Goal: Information Seeking & Learning: Check status

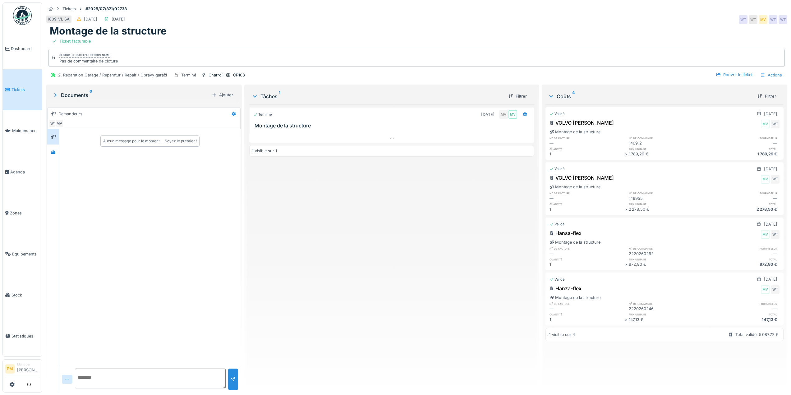
scroll to position [5, 0]
click at [346, 283] on div "Terminé 26/07/2025 MV MV Montage de la structure 1 visible sur 1" at bounding box center [391, 245] width 285 height 283
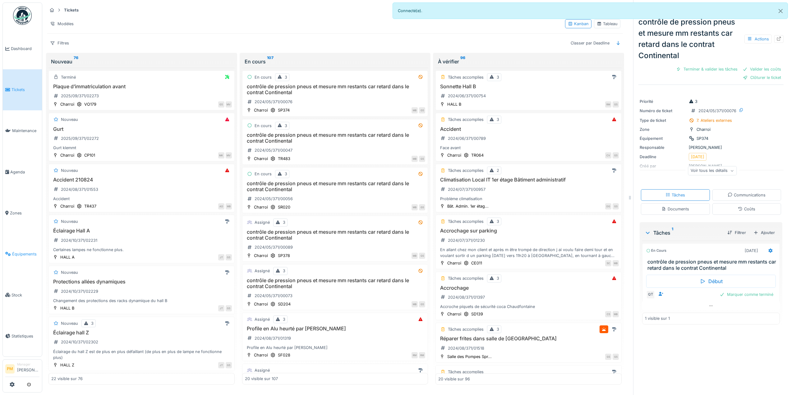
click at [18, 244] on link "Équipements" at bounding box center [22, 253] width 39 height 41
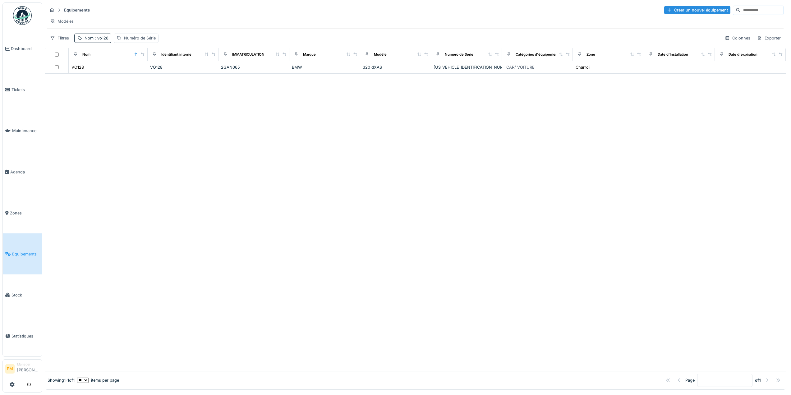
click at [89, 160] on div at bounding box center [415, 222] width 740 height 297
click at [104, 40] on div "Nom : vo128" at bounding box center [97, 38] width 24 height 6
click at [101, 70] on input "*****" at bounding box center [108, 72] width 62 height 13
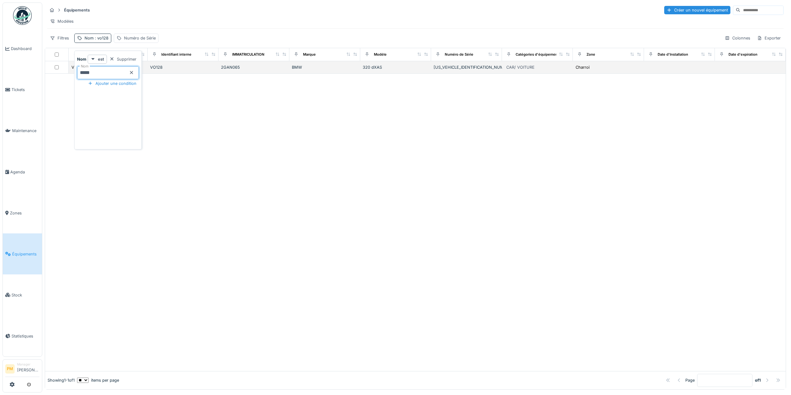
drag, startPoint x: 101, startPoint y: 70, endPoint x: 56, endPoint y: 77, distance: 45.5
click at [56, 77] on body "Dashboard Tickets Maintenance Agenda Zones Équipements Stock Statistiques PM Ma…" at bounding box center [395, 197] width 791 height 395
click at [359, 251] on div at bounding box center [415, 222] width 740 height 297
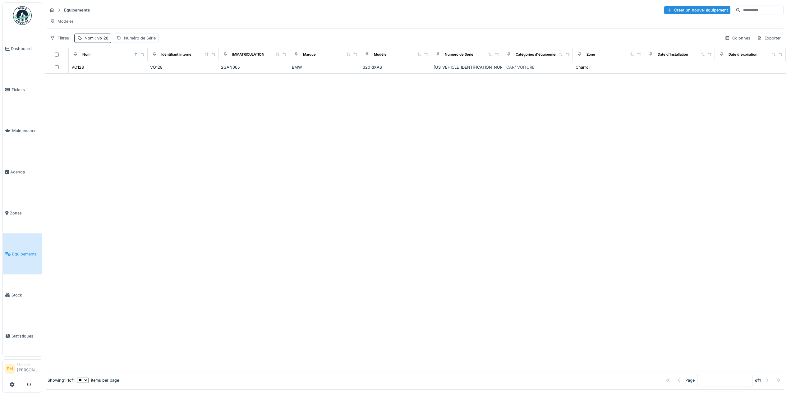
click at [512, 149] on div at bounding box center [415, 222] width 740 height 297
click at [103, 40] on span ": vo128" at bounding box center [101, 38] width 15 height 5
click at [133, 73] on icon at bounding box center [131, 72] width 3 height 3
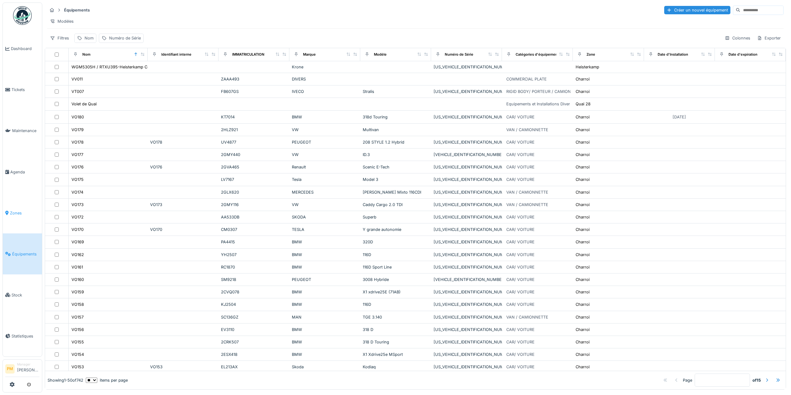
click at [26, 210] on span "Zones" at bounding box center [25, 213] width 30 height 6
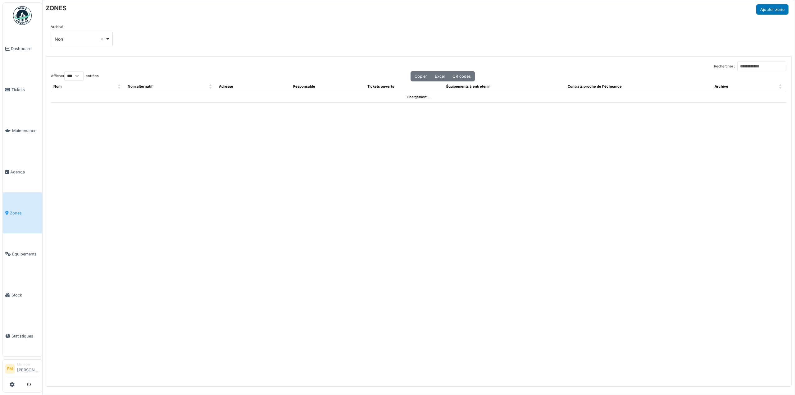
select select "***"
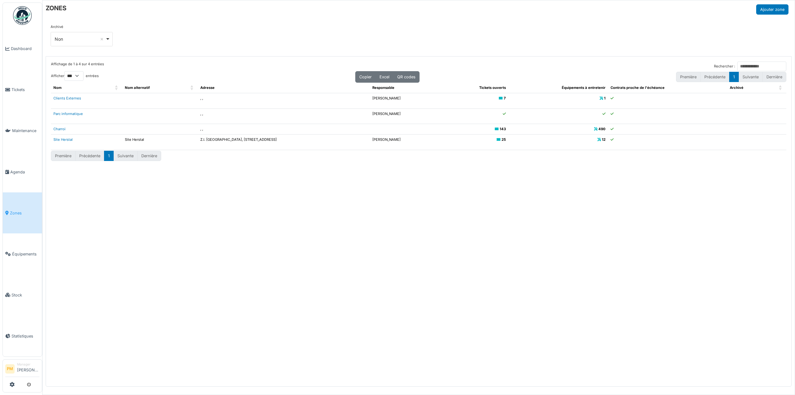
click at [96, 37] on div "Non Remove item" at bounding box center [80, 39] width 51 height 7
click at [70, 100] on link "Clients Externes" at bounding box center [67, 98] width 28 height 4
click at [31, 130] on span "Maintenance" at bounding box center [25, 131] width 27 height 6
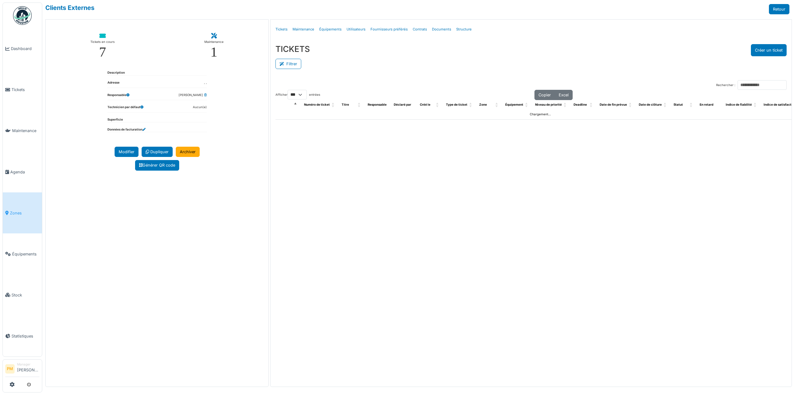
select select "***"
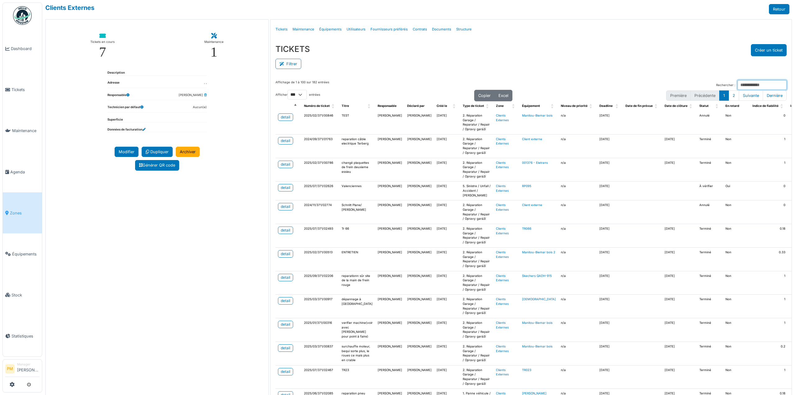
click at [747, 83] on input "Rechercher :" at bounding box center [762, 85] width 49 height 10
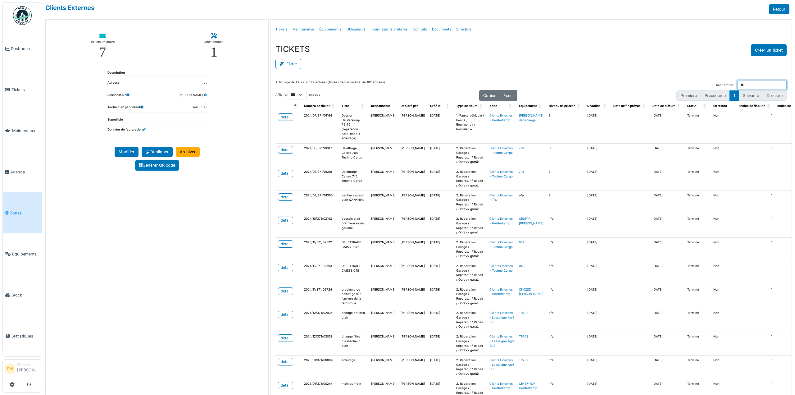
type input "***"
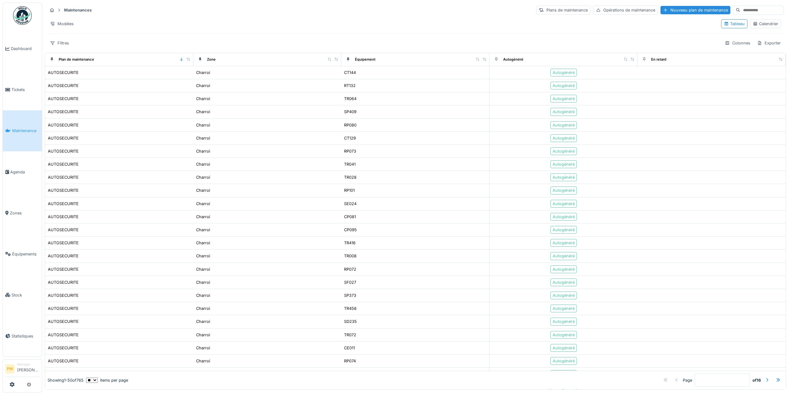
click at [748, 12] on input at bounding box center [761, 10] width 43 height 9
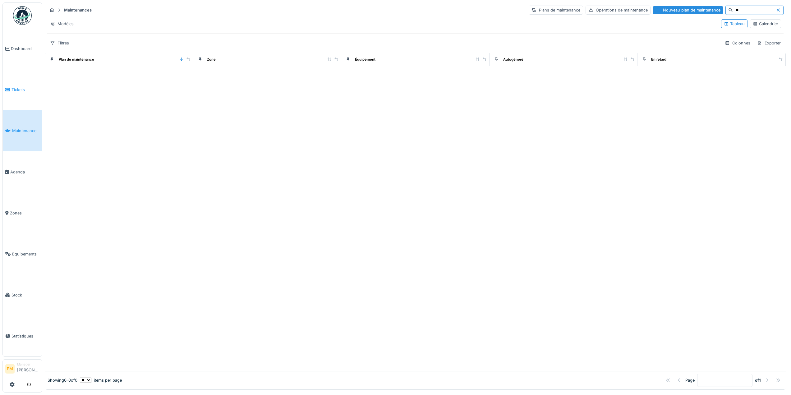
type input "**"
click at [17, 88] on span "Tickets" at bounding box center [25, 90] width 28 height 6
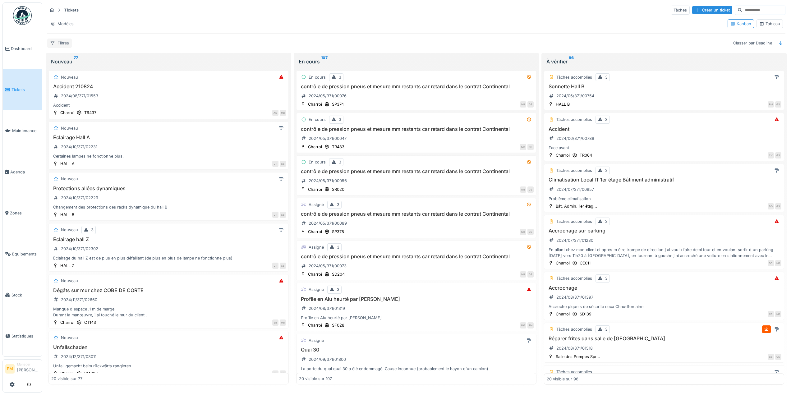
click at [69, 44] on div "Filtres" at bounding box center [59, 43] width 25 height 9
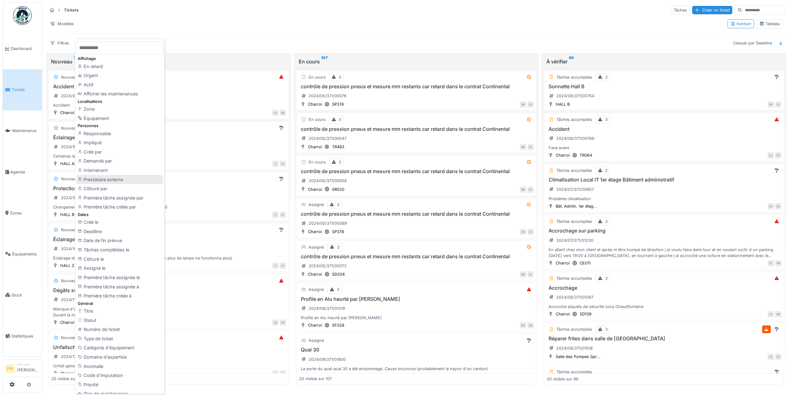
click at [130, 182] on div "Prestataire externe" at bounding box center [119, 179] width 86 height 9
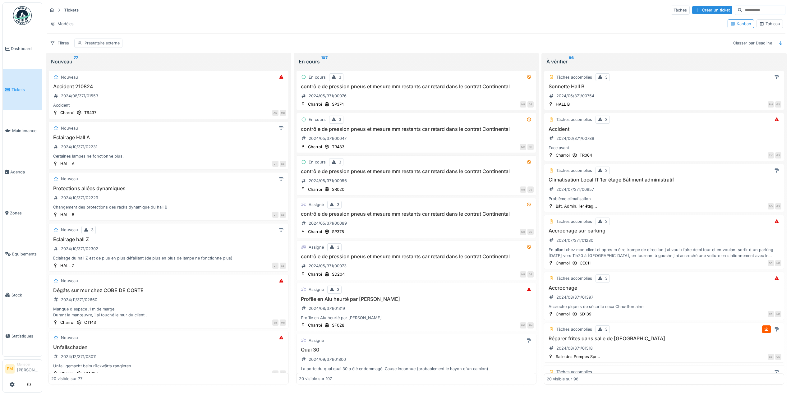
click at [94, 42] on div "Prestataire externe" at bounding box center [102, 43] width 35 height 6
click at [101, 72] on div "Prestataire externe" at bounding box center [104, 72] width 48 height 7
type externe_I2Mzc "*"
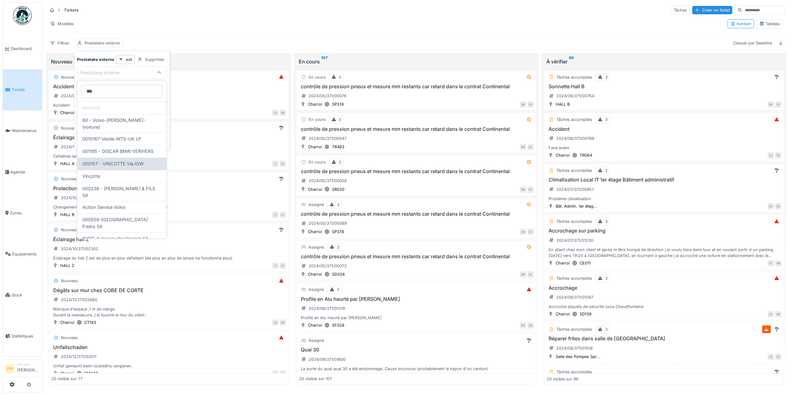
type externe_I2Mzc "***"
click at [127, 160] on span "000157 - VINCOTTE Via IOW" at bounding box center [112, 163] width 61 height 7
type input "****"
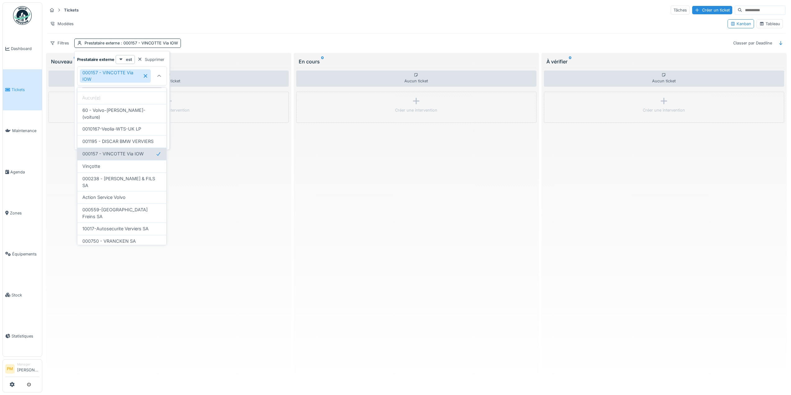
scroll to position [21, 0]
click at [130, 243] on div "En charger plus…" at bounding box center [121, 248] width 89 height 10
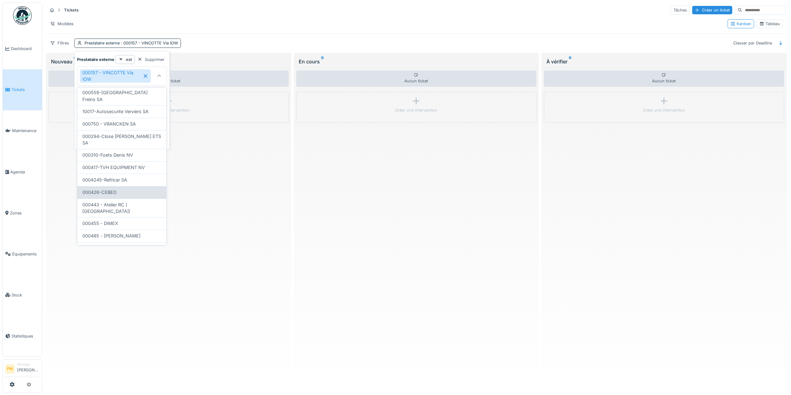
scroll to position [145, 0]
click at [128, 255] on div "En charger plus…" at bounding box center [121, 260] width 89 height 10
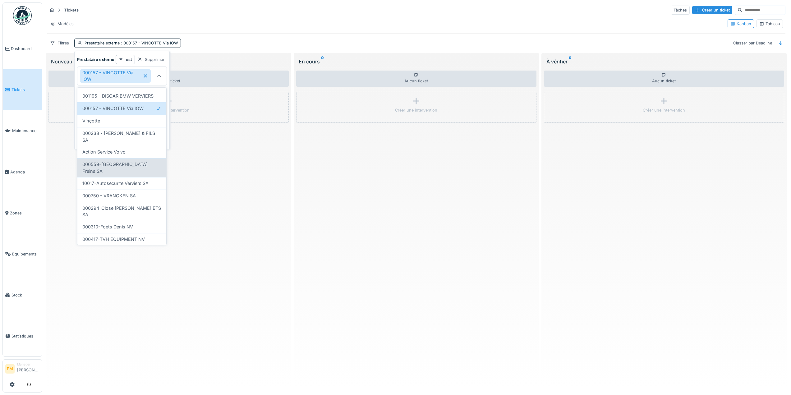
scroll to position [0, 0]
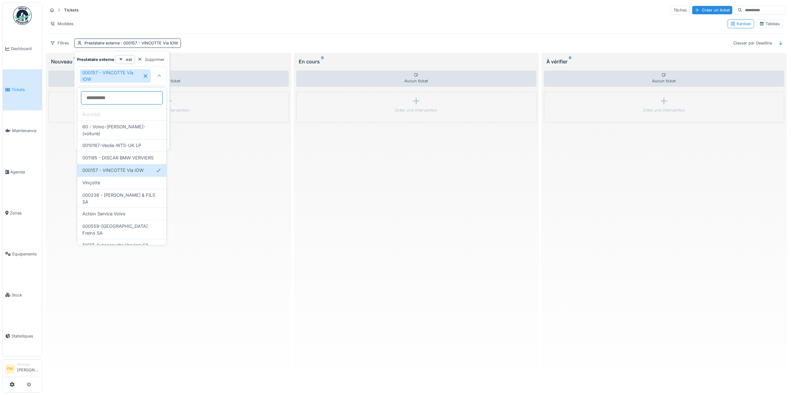
click at [122, 93] on externe_I2Mzc at bounding box center [121, 97] width 81 height 13
click at [146, 75] on icon at bounding box center [146, 76] width 6 height 4
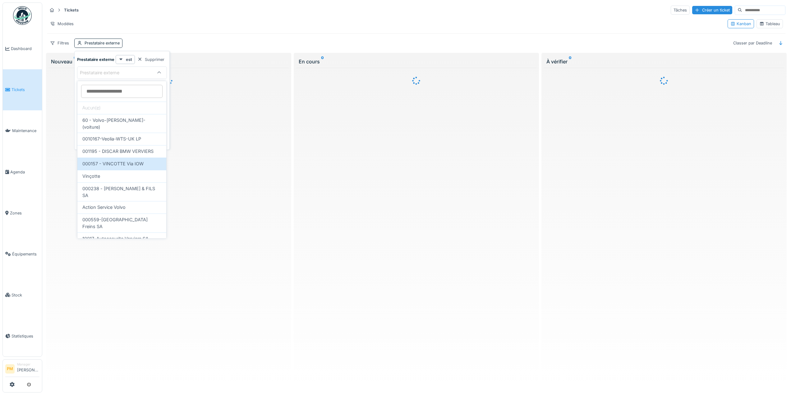
click at [135, 73] on div "Prestataire externe" at bounding box center [115, 72] width 71 height 7
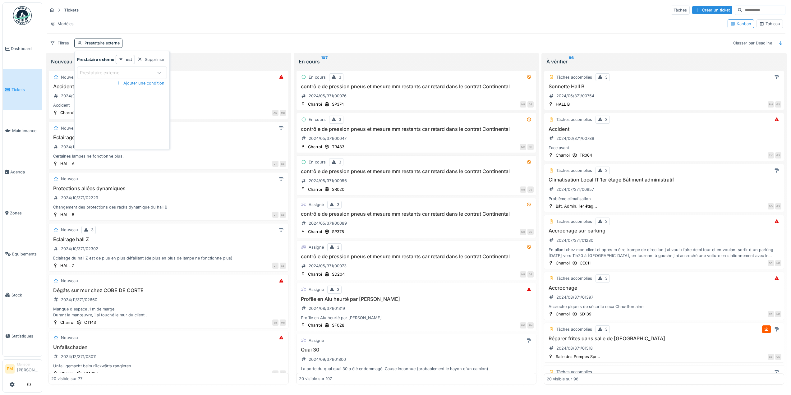
click at [135, 73] on div "Prestataire externe" at bounding box center [115, 72] width 71 height 7
type externe_I2Mzc "****"
click at [119, 130] on span "10008-AIB VINCOTTE BELGIUM" at bounding box center [121, 135] width 79 height 13
type input "*****"
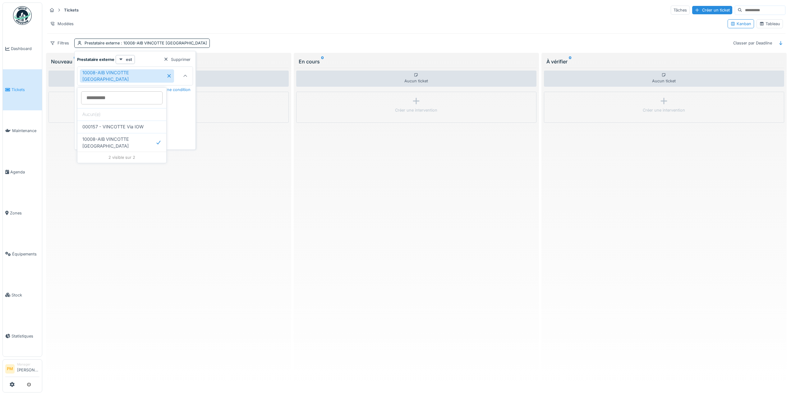
click at [185, 187] on div "Aucun ticket Créer une intervention" at bounding box center [168, 226] width 240 height 317
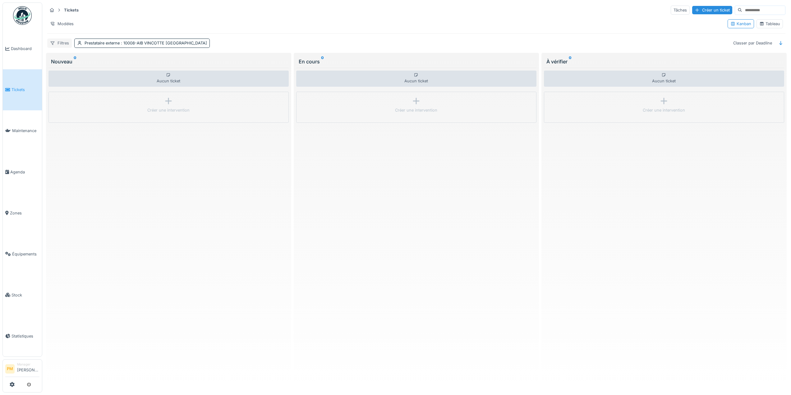
click at [59, 44] on div "Filtres" at bounding box center [59, 43] width 25 height 9
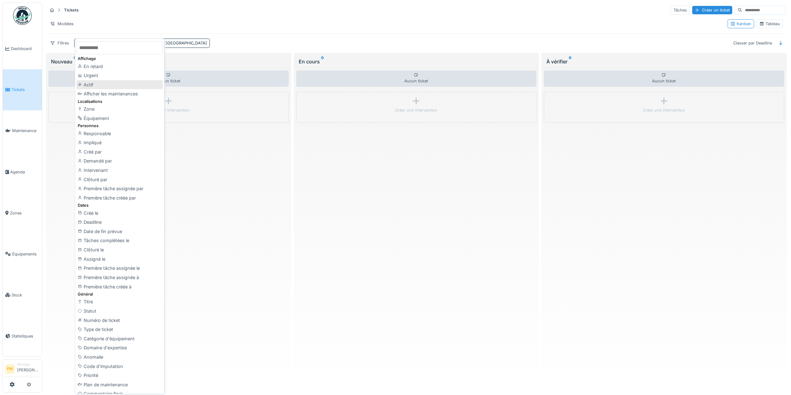
click at [108, 89] on div "Actif" at bounding box center [119, 84] width 86 height 9
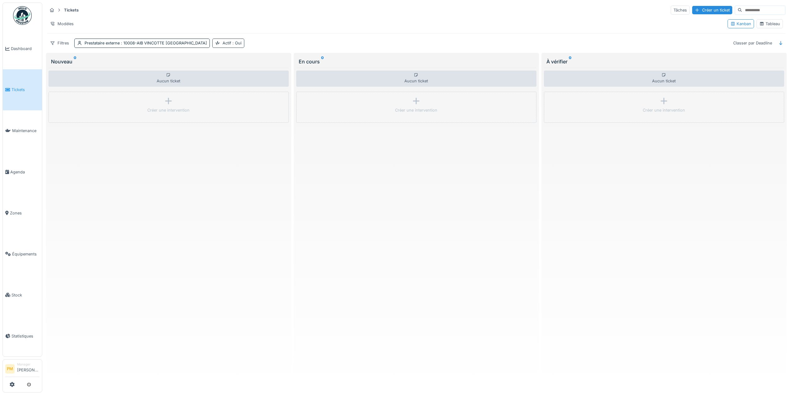
click at [222, 46] on div "Actif : Oui" at bounding box center [231, 43] width 19 height 6
click at [204, 71] on div "Actif" at bounding box center [204, 71] width 11 height 7
click at [232, 58] on div "Supprimer" at bounding box center [238, 59] width 32 height 8
click at [137, 43] on span ": 10008-AIB VINCOTTE BELGIUM" at bounding box center [163, 43] width 87 height 5
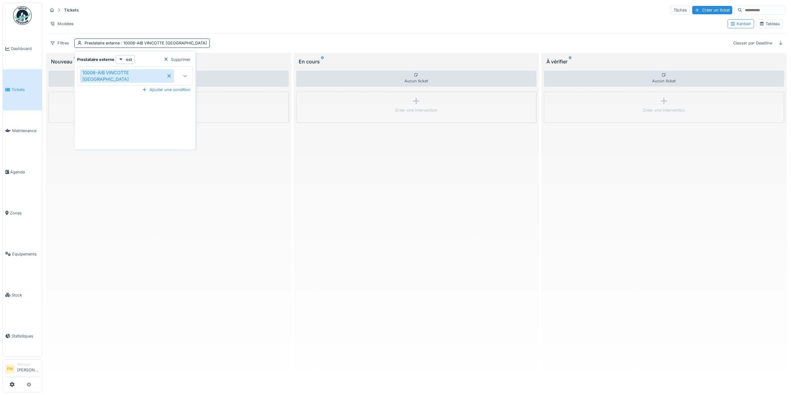
click at [167, 76] on icon at bounding box center [168, 75] width 3 height 3
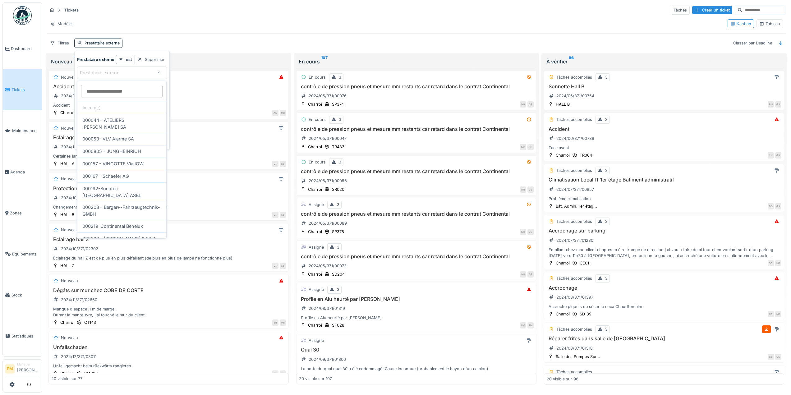
click at [27, 89] on span "Tickets" at bounding box center [25, 90] width 28 height 6
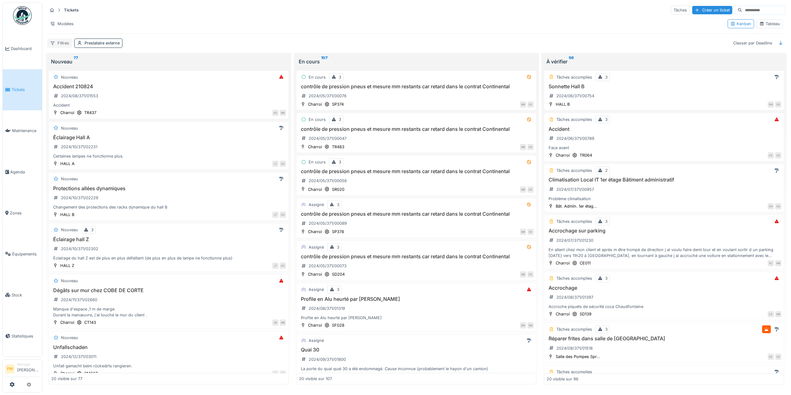
click at [70, 44] on div "Filtres" at bounding box center [59, 43] width 25 height 9
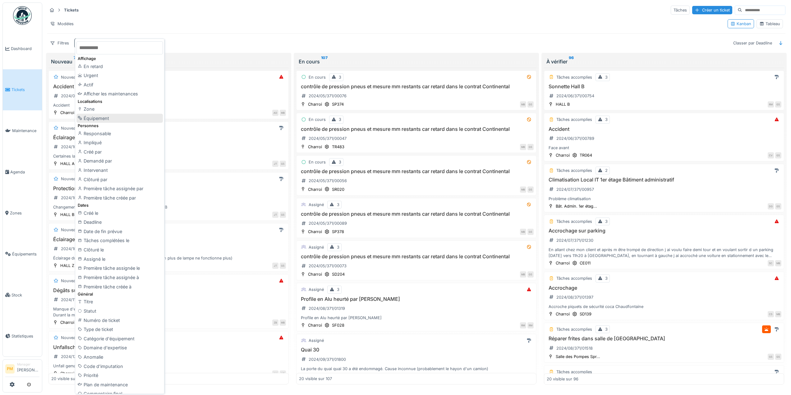
click at [117, 114] on div "Équipement" at bounding box center [119, 118] width 86 height 9
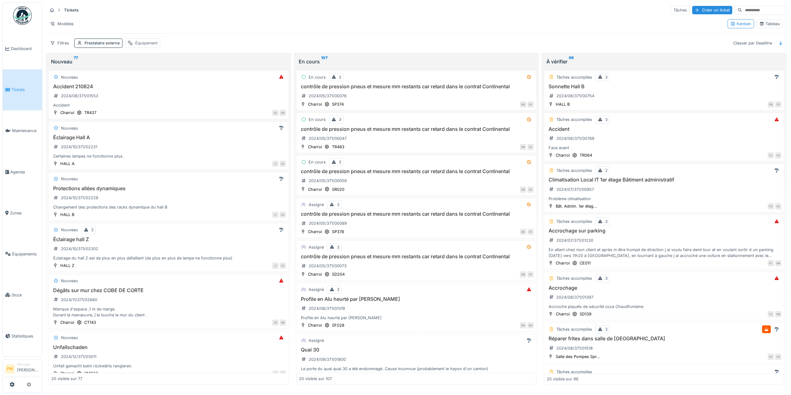
click at [140, 43] on div "Équipement" at bounding box center [146, 43] width 22 height 6
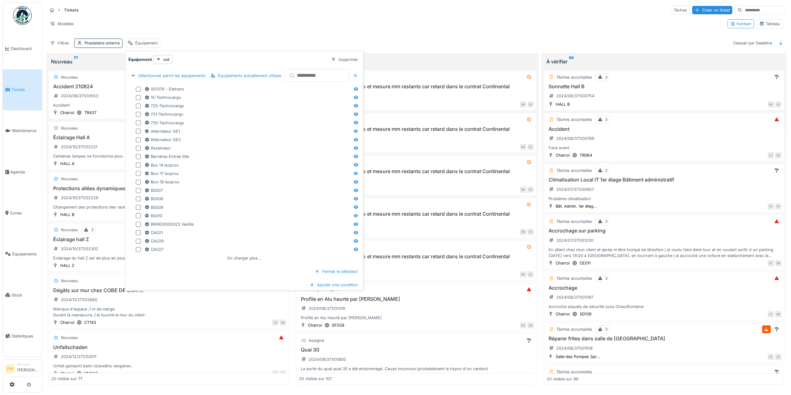
click at [343, 77] on input "text" at bounding box center [316, 75] width 65 height 13
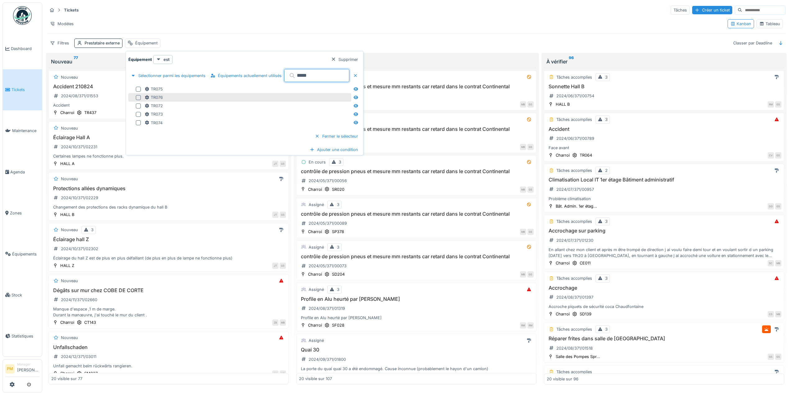
type input "*****"
click at [136, 88] on div at bounding box center [138, 89] width 5 height 5
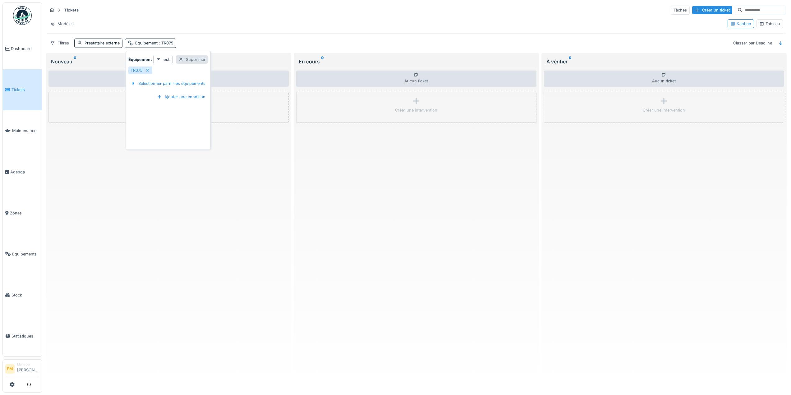
click at [178, 59] on div at bounding box center [180, 60] width 5 height 6
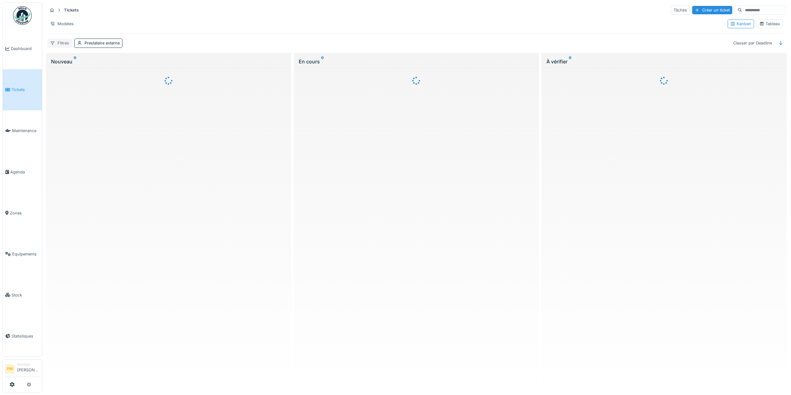
click at [68, 41] on div "Filtres" at bounding box center [59, 43] width 25 height 9
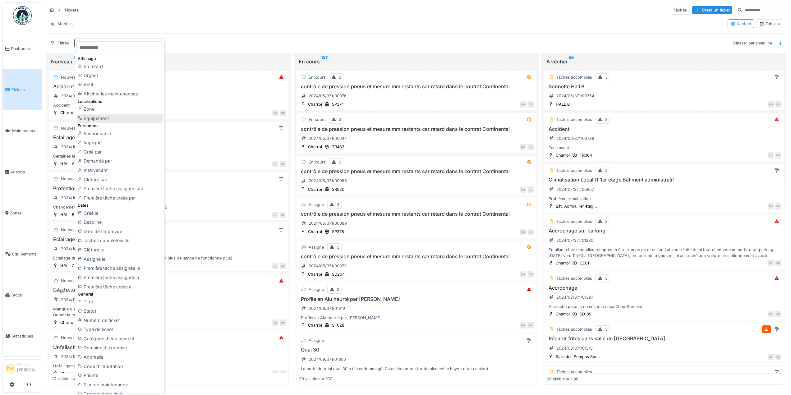
click at [107, 115] on div "Équipement" at bounding box center [119, 118] width 86 height 9
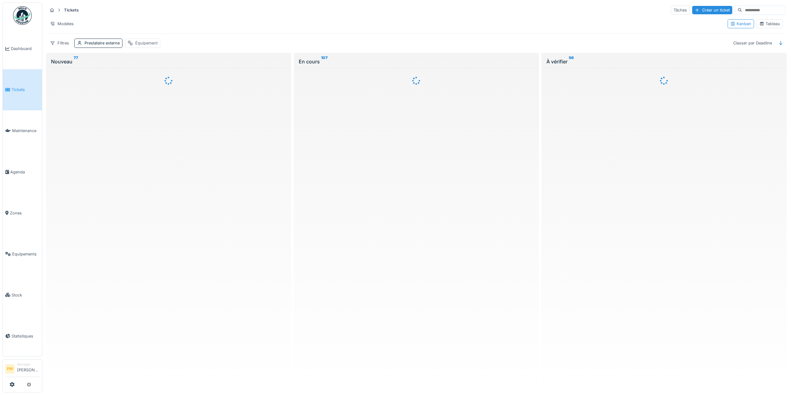
click at [143, 43] on div "Équipement" at bounding box center [146, 43] width 22 height 6
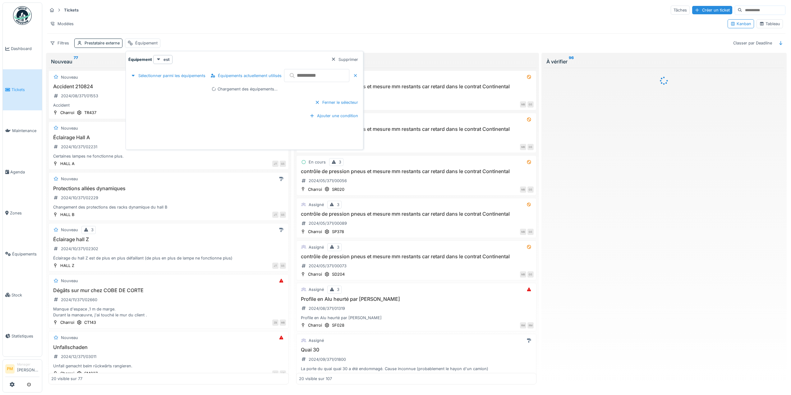
click at [322, 74] on input "text" at bounding box center [316, 75] width 65 height 13
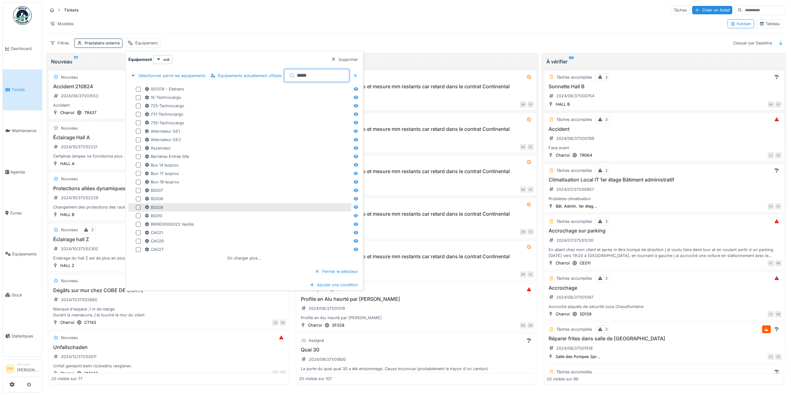
scroll to position [2, 0]
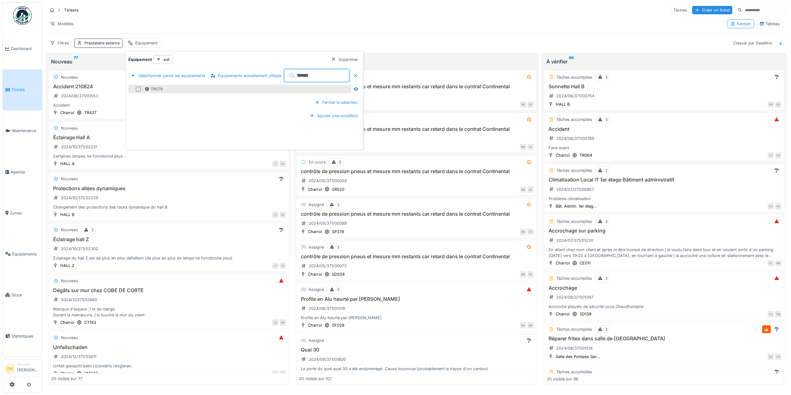
type input "*****"
click at [137, 87] on div at bounding box center [138, 89] width 5 height 5
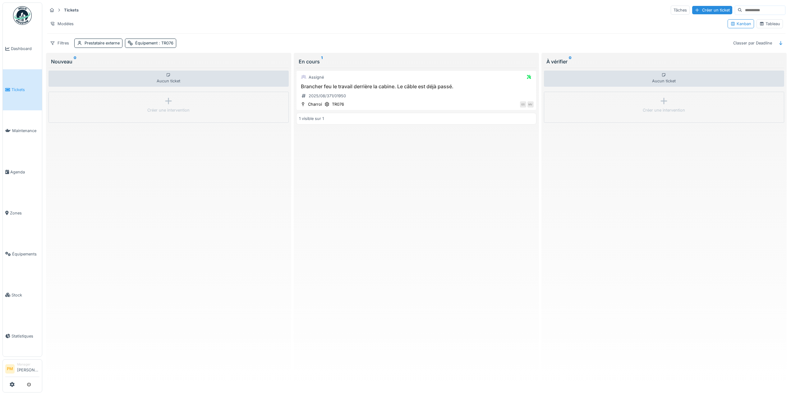
click at [188, 217] on div "Aucun ticket Créer une intervention" at bounding box center [168, 226] width 240 height 317
click at [450, 84] on h3 "Brancher feu le travail derrière la cabine. Le câble est déjà passé." at bounding box center [416, 87] width 235 height 6
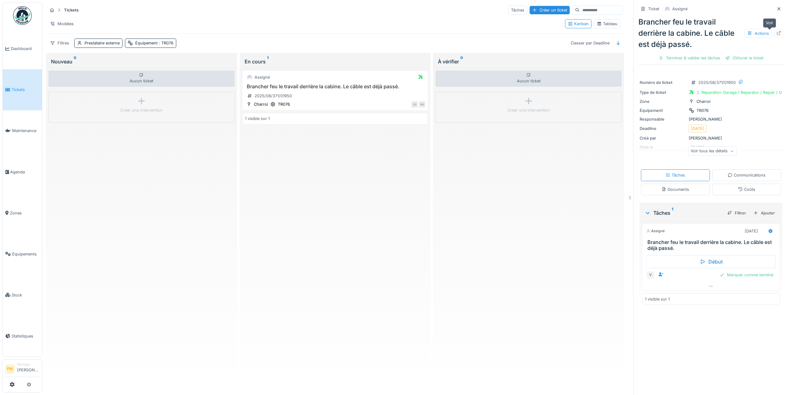
click at [774, 30] on div at bounding box center [778, 34] width 9 height 8
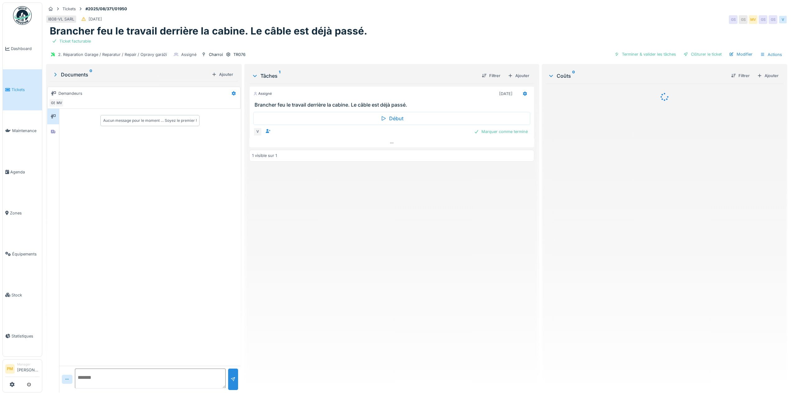
click at [292, 224] on div "Assigné [DATE] Brancher feu le travail derrière la cabine. Le câble est déjà pa…" at bounding box center [391, 236] width 285 height 304
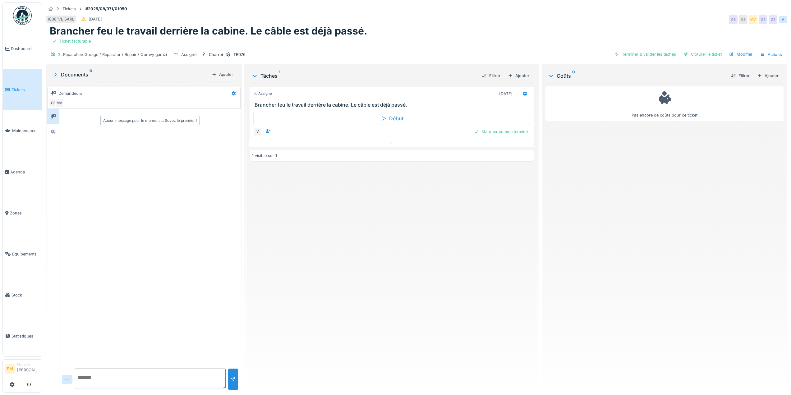
click at [390, 312] on div "Assigné [DATE] Brancher feu le travail derrière la cabine. Le câble est déjà pa…" at bounding box center [391, 236] width 285 height 304
click at [388, 291] on div "Assigné [DATE] Brancher feu le travail derrière la cabine. Le câble est déjà pa…" at bounding box center [391, 236] width 285 height 304
